Goal: Task Accomplishment & Management: Use online tool/utility

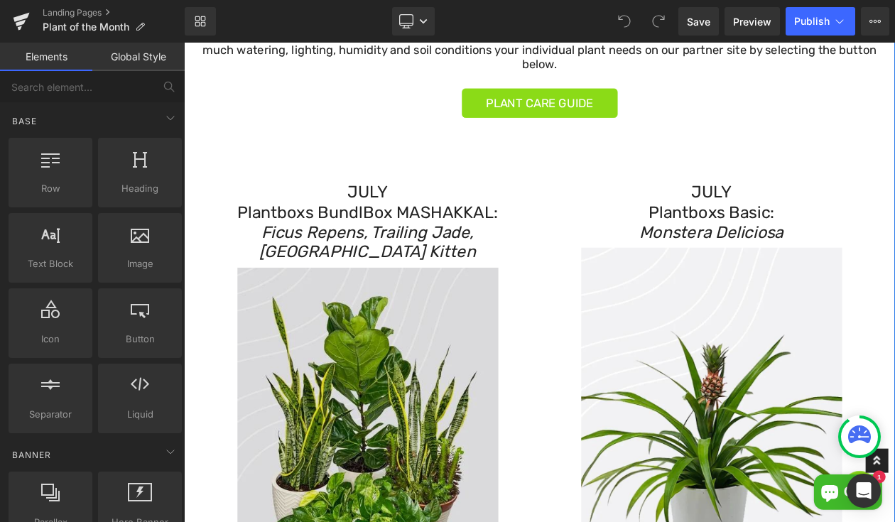
scroll to position [339, 0]
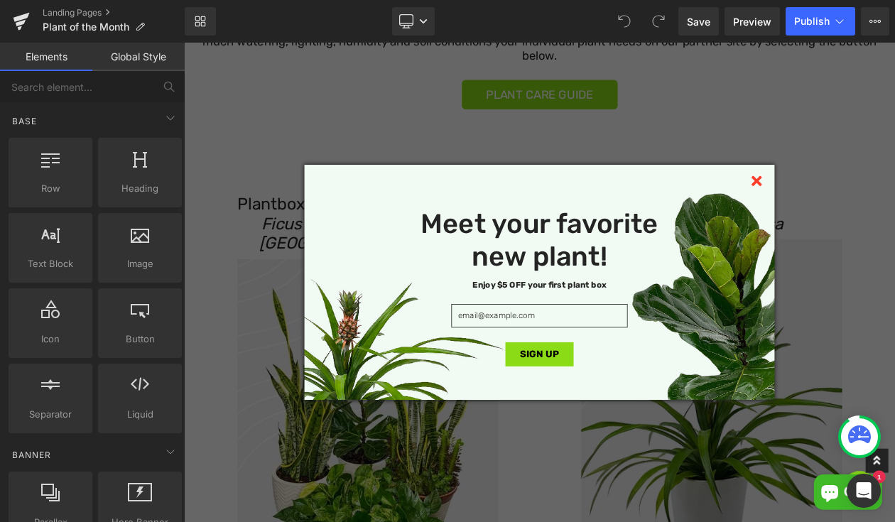
click at [396, 207] on div "Meet your favorite new plant! Enjoy $5 OFF your first plant box SIGN UP" at bounding box center [614, 332] width 568 height 258
click at [875, 209] on icon at bounding box center [876, 210] width 12 height 12
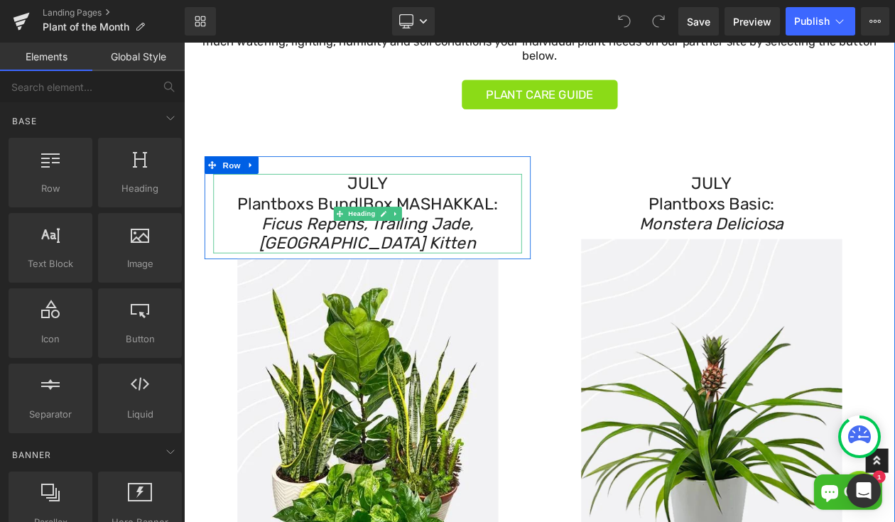
click at [396, 217] on h3 "JULY" at bounding box center [406, 214] width 373 height 24
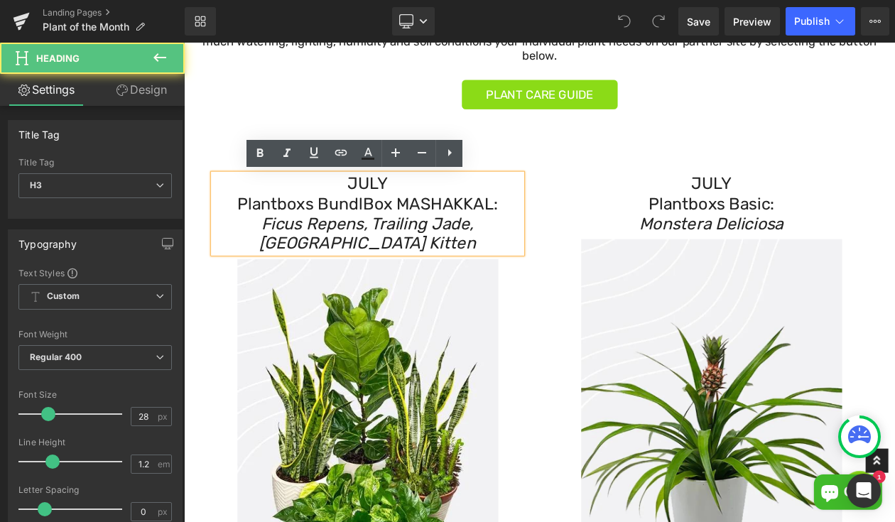
click at [396, 217] on h3 "JULY" at bounding box center [406, 214] width 373 height 24
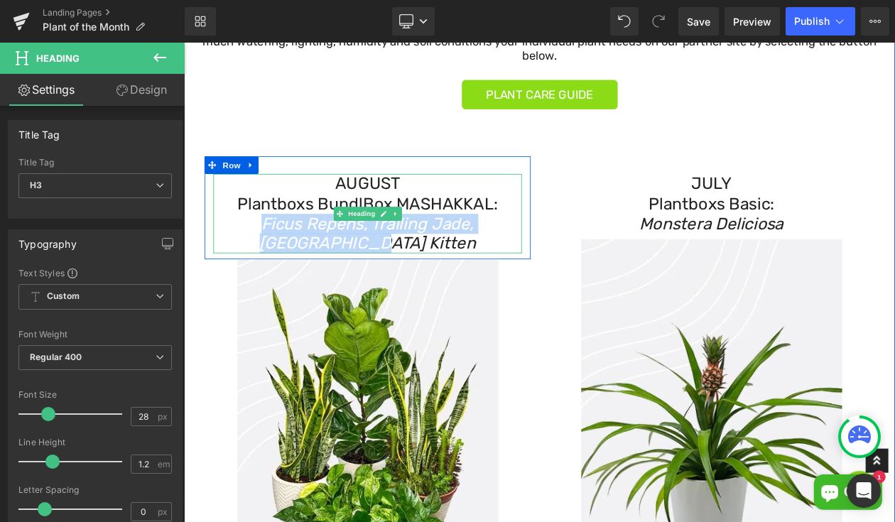
drag, startPoint x: 443, startPoint y: 283, endPoint x: 248, endPoint y: 264, distance: 196.3
click at [248, 264] on h3 "Ficus Repens, Trailing Jade, [GEOGRAPHIC_DATA] Kitten" at bounding box center [406, 274] width 373 height 48
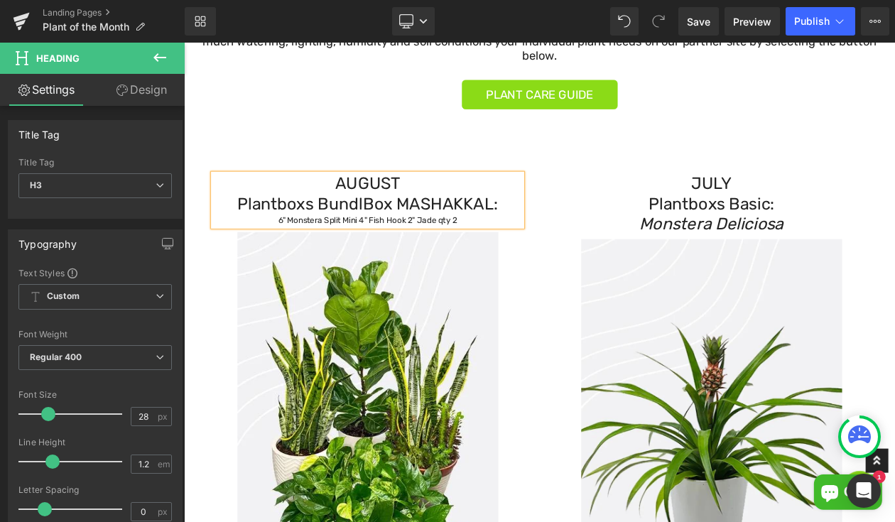
click at [575, 239] on h3 "Plantboxs BundlBox MASHAKKAL:" at bounding box center [406, 238] width 373 height 24
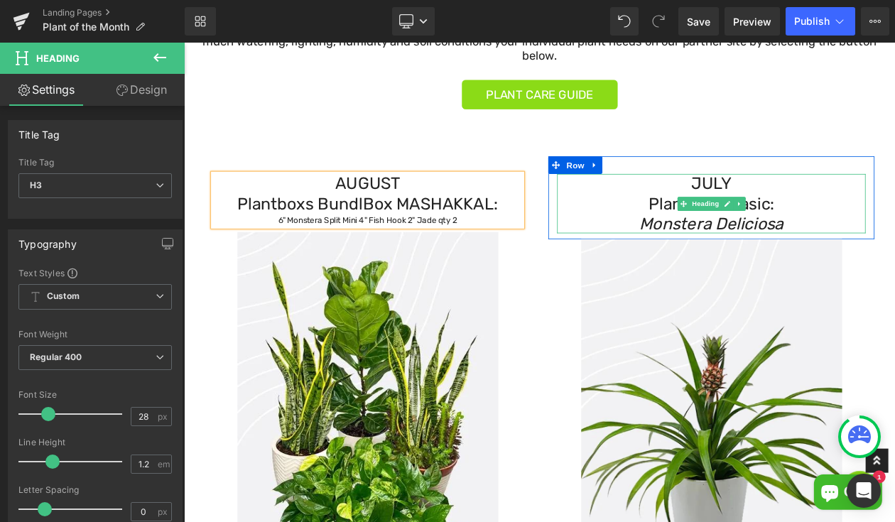
click at [808, 265] on icon "Monstera Deliciosa" at bounding box center [822, 261] width 174 height 23
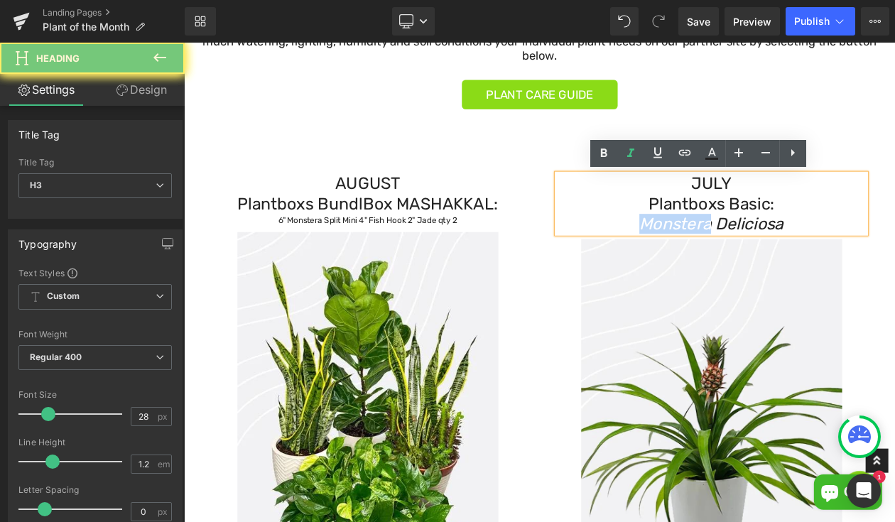
click at [808, 265] on icon "Monstera Deliciosa" at bounding box center [822, 261] width 174 height 23
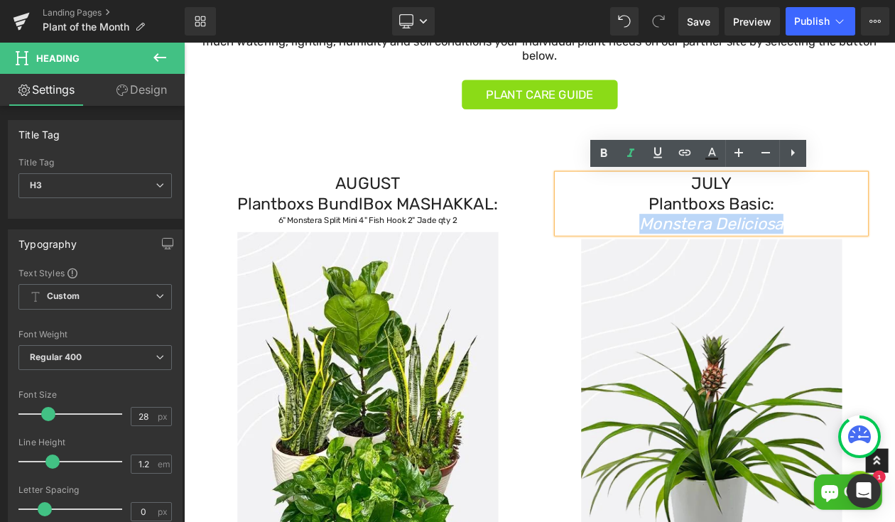
copy icon "Monstera Deliciosa"
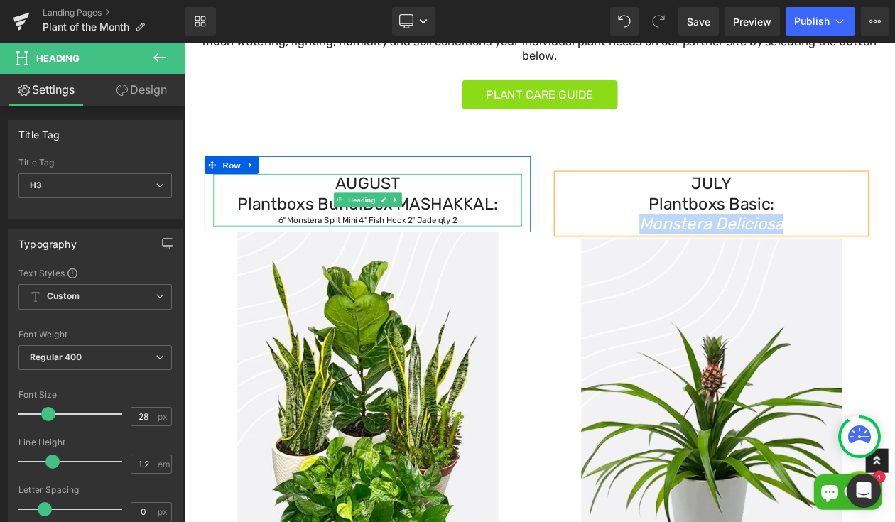
click at [567, 237] on h3 "Plantboxs BundlBox MASHAKKAL:" at bounding box center [406, 238] width 373 height 24
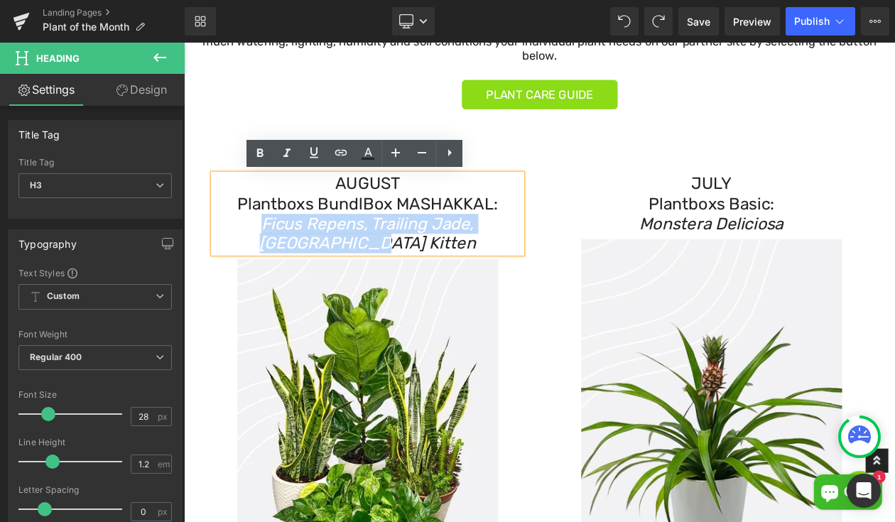
drag, startPoint x: 435, startPoint y: 288, endPoint x: 250, endPoint y: 266, distance: 185.9
click at [250, 267] on h3 "Ficus Repens, Trailing Jade, [GEOGRAPHIC_DATA] Kitten" at bounding box center [406, 274] width 373 height 48
drag, startPoint x: 440, startPoint y: 281, endPoint x: 253, endPoint y: 250, distance: 189.5
click at [253, 250] on h3 "Ficus Repens, Trailing Jade, [GEOGRAPHIC_DATA] Kitten" at bounding box center [406, 274] width 373 height 48
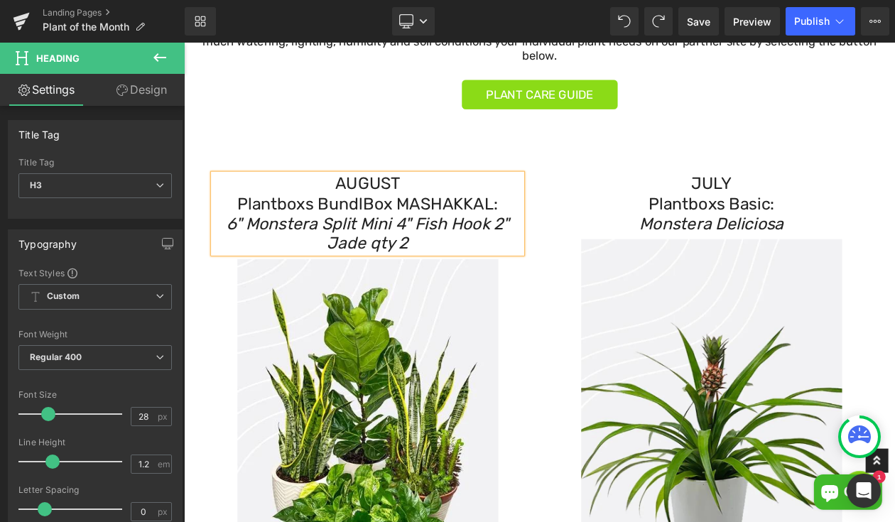
click at [260, 264] on icon "6" Monstera Split Mini 4" Fish Hook 2" Jade qty 2" at bounding box center [406, 274] width 342 height 48
click at [431, 265] on icon "Monstera Split Mini 4" Fish Hook 2" Jade qty 2" at bounding box center [406, 274] width 370 height 48
click at [537, 263] on icon "Monstera Split Mini, Fish Hook 2" Jade qty 2" at bounding box center [406, 274] width 352 height 48
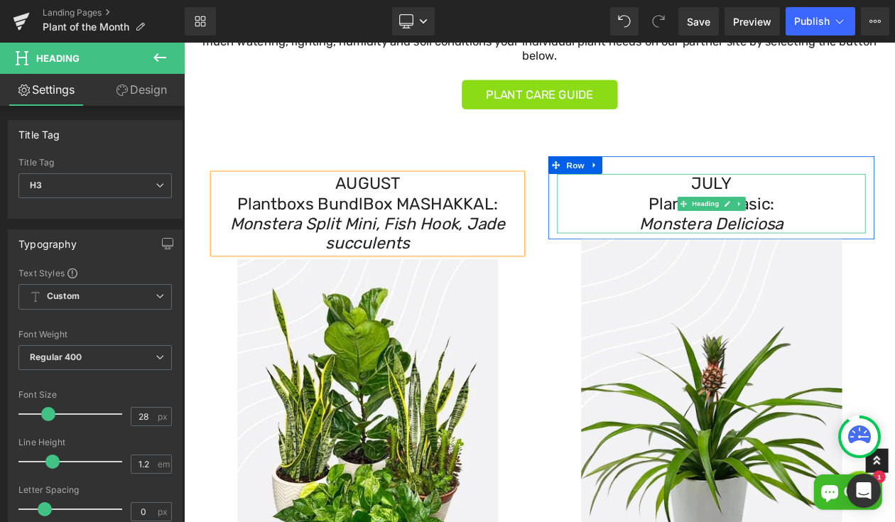
click at [819, 252] on icon "Monstera Deliciosa" at bounding box center [822, 261] width 174 height 23
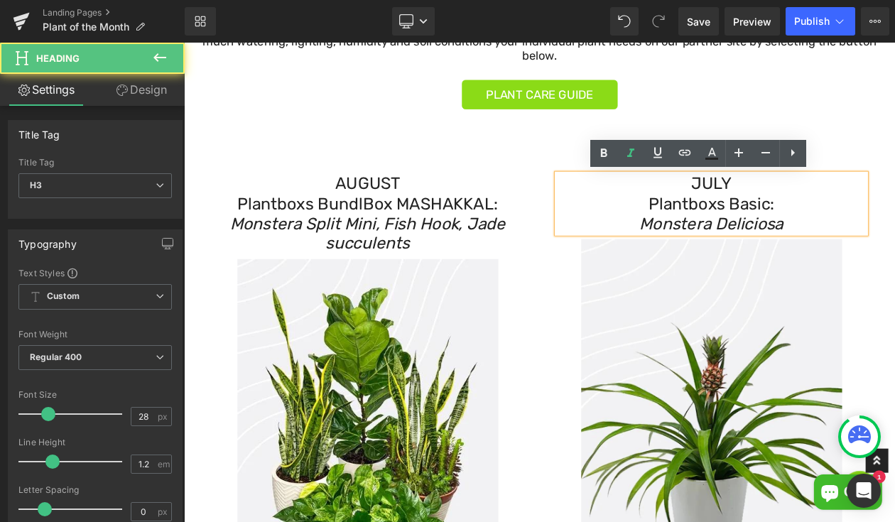
click at [830, 256] on icon "Monstera Deliciosa" at bounding box center [822, 261] width 174 height 23
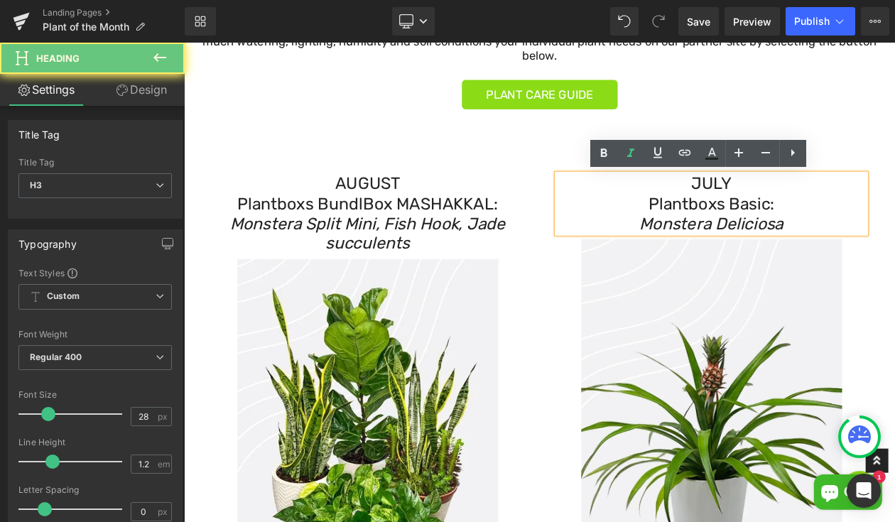
click at [830, 256] on icon "Monstera Deliciosa" at bounding box center [822, 261] width 174 height 23
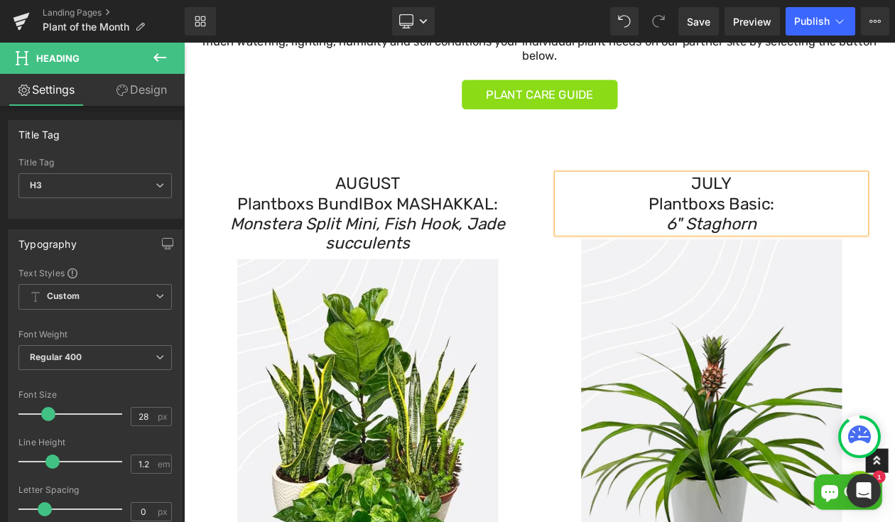
click at [789, 267] on icon "6" Staghorn" at bounding box center [821, 261] width 109 height 23
click at [807, 22] on span "Publish" at bounding box center [812, 21] width 36 height 11
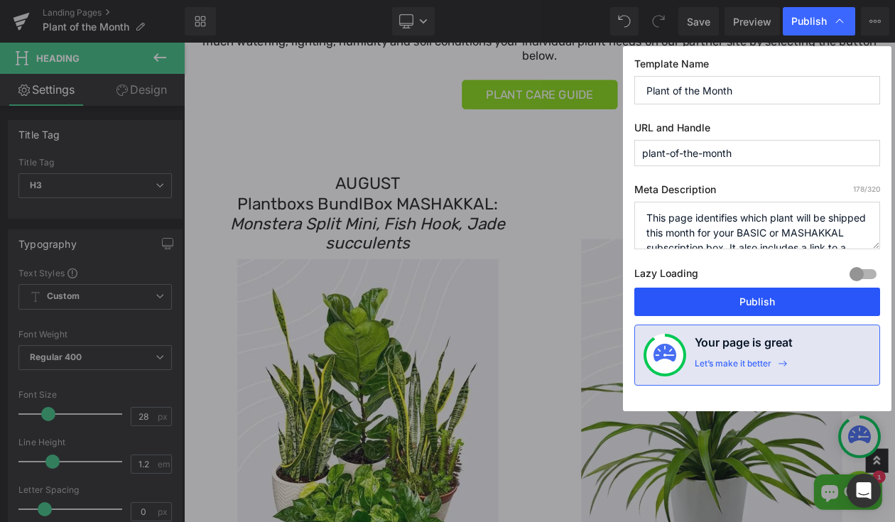
click at [743, 296] on button "Publish" at bounding box center [757, 302] width 246 height 28
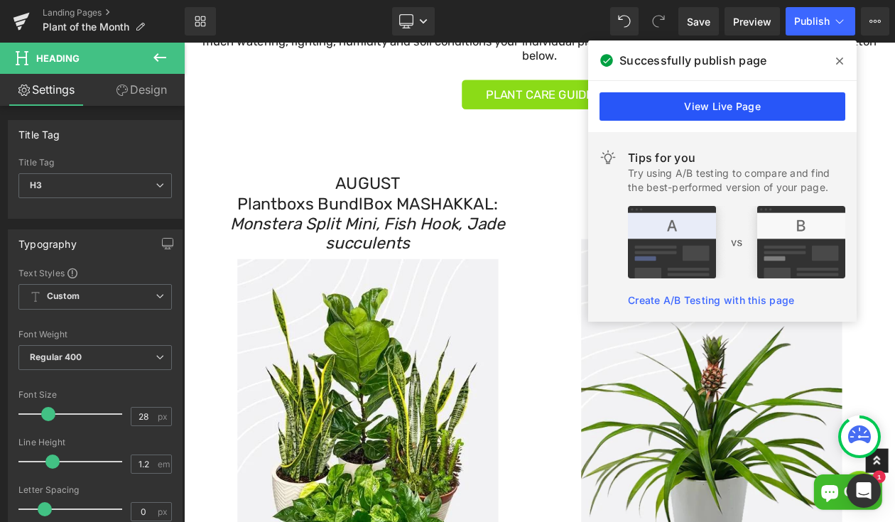
click at [725, 109] on link "View Live Page" at bounding box center [723, 106] width 246 height 28
